Goal: Register for event/course

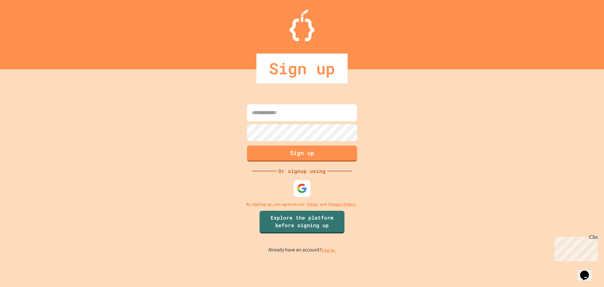
click at [304, 185] on img at bounding box center [302, 188] width 10 height 10
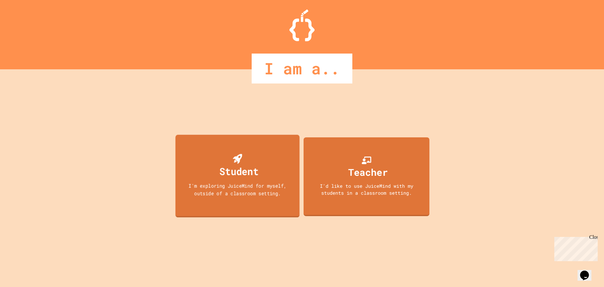
click at [270, 160] on div "Student I'm exploring JuiceMind for myself, outside of a classroom setting." at bounding box center [238, 175] width 124 height 83
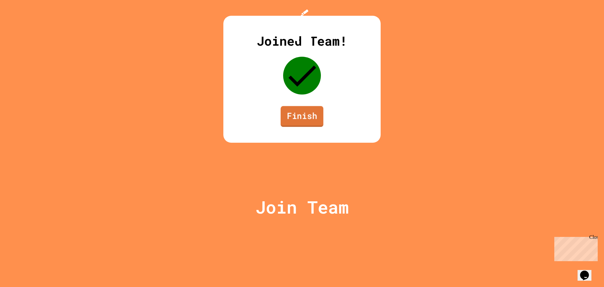
click at [290, 127] on link "Finish" at bounding box center [302, 116] width 43 height 21
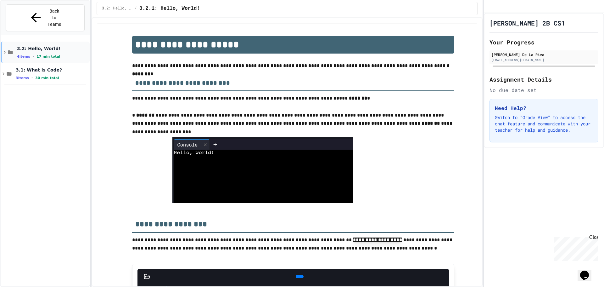
click at [48, 46] on div "3.2: Hello, World! 4 items • 17 min total" at bounding box center [45, 52] width 89 height 21
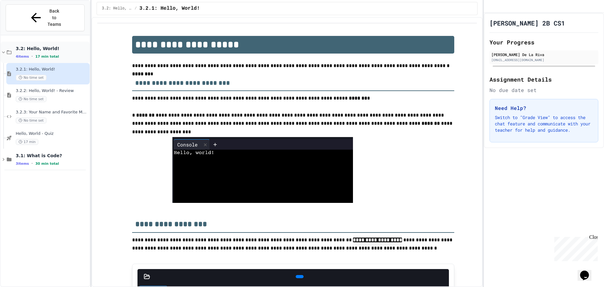
click at [43, 54] on span "17 min total" at bounding box center [47, 56] width 24 height 4
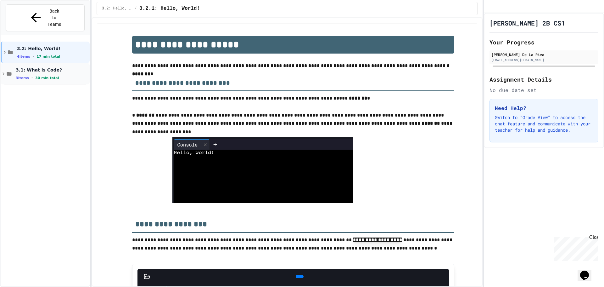
click at [45, 63] on div "3.1: What is Code? 3 items • 30 min total" at bounding box center [45, 73] width 89 height 21
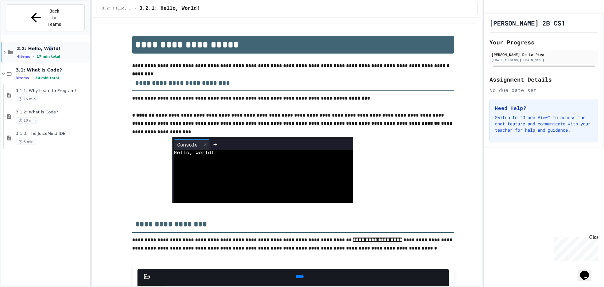
click at [45, 42] on div "3.2: Hello, World! 4 items • 17 min total" at bounding box center [45, 52] width 89 height 21
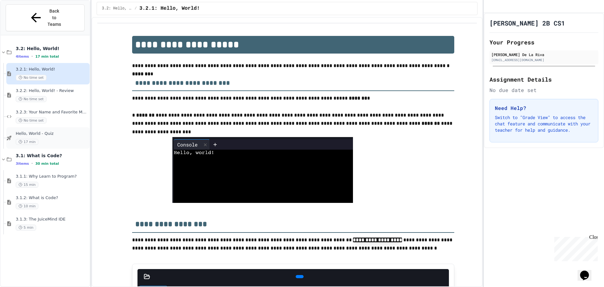
click at [47, 131] on span "Hello, World - Quiz" at bounding box center [52, 133] width 73 height 5
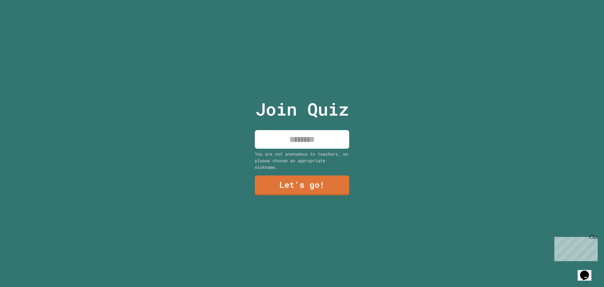
click at [314, 138] on input at bounding box center [302, 139] width 94 height 19
type input "******"
click at [307, 182] on link "Let's go!" at bounding box center [302, 184] width 92 height 21
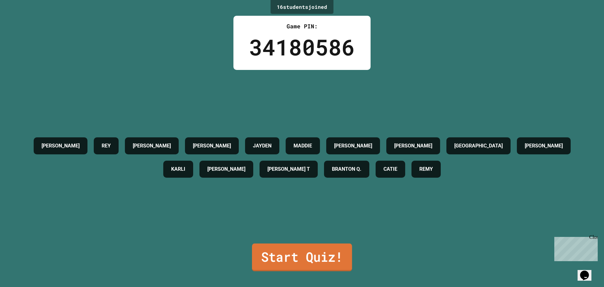
click at [303, 255] on link "Start Quiz!" at bounding box center [302, 257] width 100 height 28
